Goal: Check status

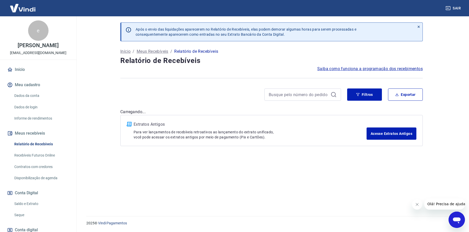
click at [22, 204] on link "Saldo e Extrato" at bounding box center [41, 204] width 58 height 10
